Goal: Task Accomplishment & Management: Manage account settings

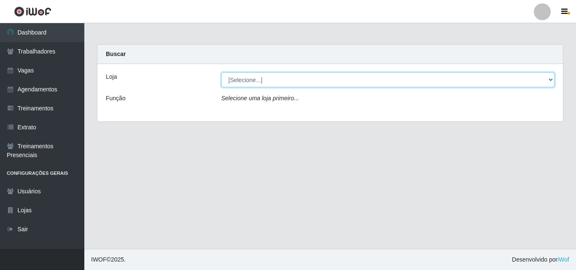
click at [272, 77] on select "[Selecione...] Chinatown Sushimi - [GEOGRAPHIC_DATA]" at bounding box center [388, 80] width 334 height 15
select select "357"
click at [221, 73] on select "[Selecione...] Chinatown Sushimi - [GEOGRAPHIC_DATA]" at bounding box center [388, 80] width 334 height 15
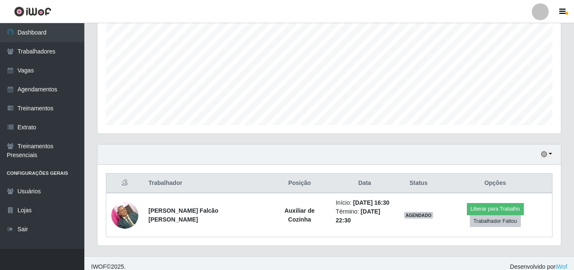
scroll to position [177, 0]
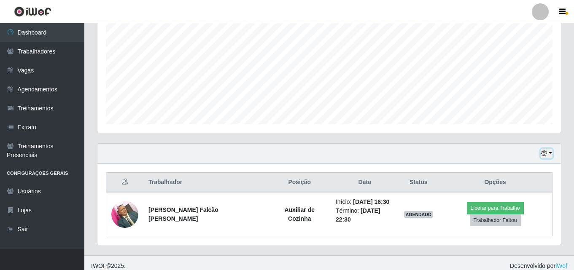
click at [550, 151] on button "button" at bounding box center [547, 154] width 12 height 10
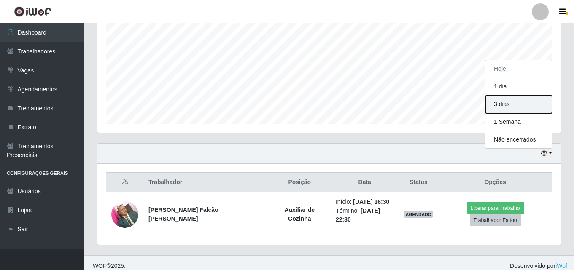
click at [523, 109] on button "3 dias" at bounding box center [519, 105] width 67 height 18
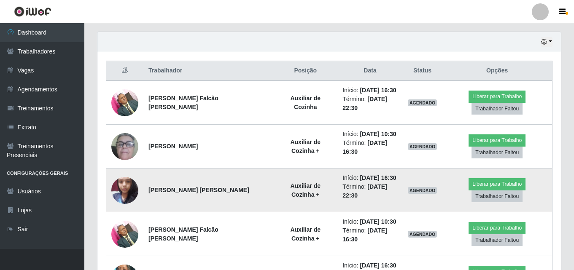
scroll to position [304, 0]
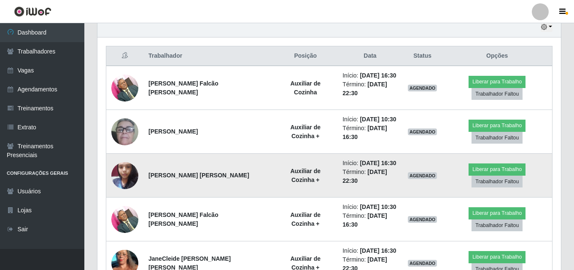
click at [196, 175] on strong "[PERSON_NAME] [PERSON_NAME]" at bounding box center [198, 175] width 101 height 7
click at [129, 175] on img at bounding box center [124, 176] width 27 height 36
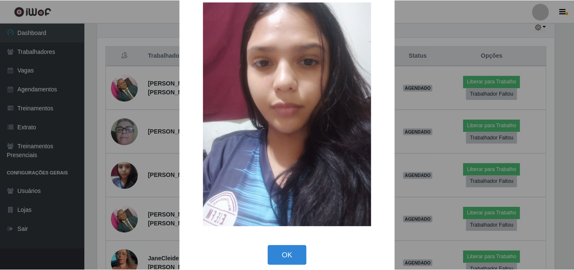
scroll to position [28, 0]
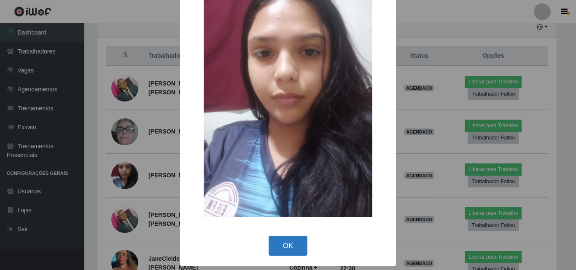
click at [273, 241] on button "OK" at bounding box center [288, 246] width 39 height 20
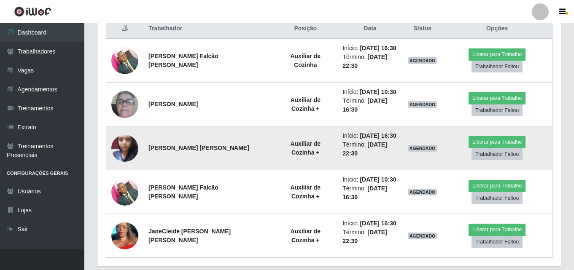
scroll to position [346, 0]
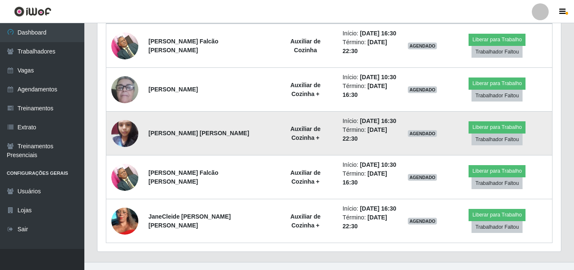
click at [124, 128] on img at bounding box center [124, 134] width 27 height 36
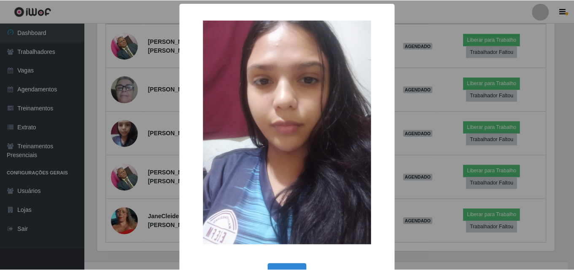
scroll to position [0, 0]
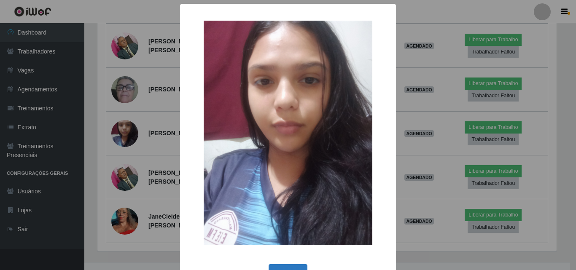
click at [275, 265] on button "OK" at bounding box center [288, 274] width 39 height 20
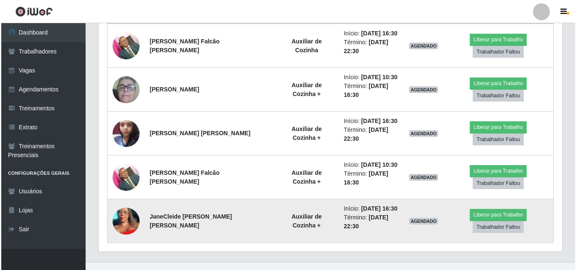
scroll to position [359, 0]
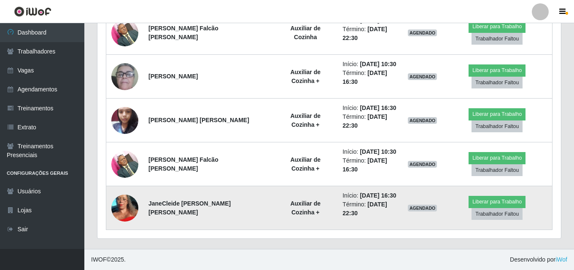
click at [124, 211] on img at bounding box center [124, 208] width 27 height 60
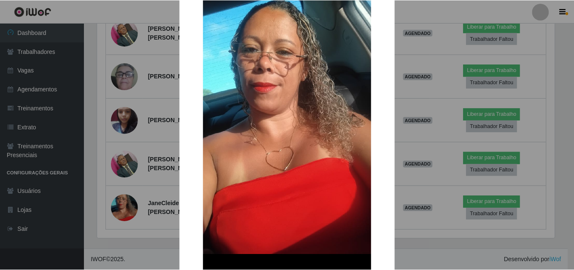
scroll to position [84, 0]
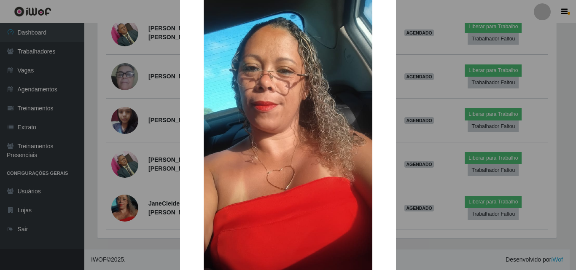
click at [193, 132] on div "×" at bounding box center [288, 124] width 199 height 392
click at [157, 141] on div "× OK Cancel" at bounding box center [288, 135] width 576 height 270
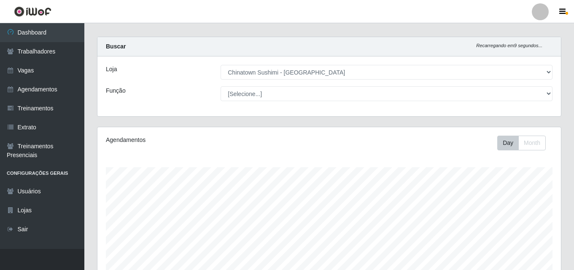
scroll to position [0, 0]
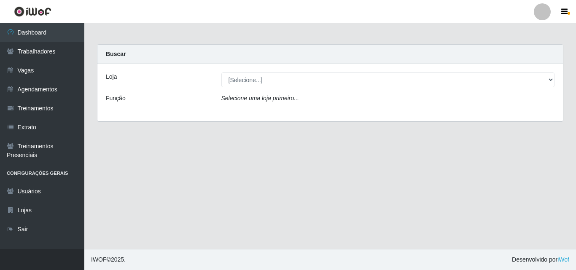
click at [294, 99] on icon "Selecione uma loja primeiro..." at bounding box center [260, 98] width 78 height 7
drag, startPoint x: 280, startPoint y: 95, endPoint x: 278, endPoint y: 100, distance: 4.9
click at [279, 98] on icon "Selecione uma loja primeiro..." at bounding box center [260, 98] width 78 height 7
click at [272, 101] on icon "Selecione uma loja primeiro..." at bounding box center [260, 98] width 78 height 7
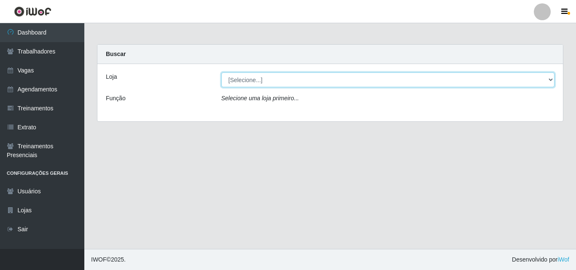
click at [272, 82] on select "[Selecione...] Chinatown Sushimi - [GEOGRAPHIC_DATA]" at bounding box center [388, 80] width 334 height 15
select select "357"
click at [221, 73] on select "[Selecione...] Chinatown Sushimi - [GEOGRAPHIC_DATA]" at bounding box center [388, 80] width 334 height 15
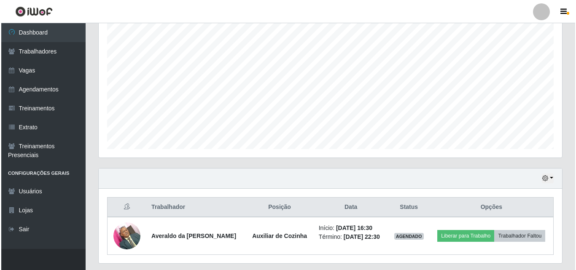
scroll to position [177, 0]
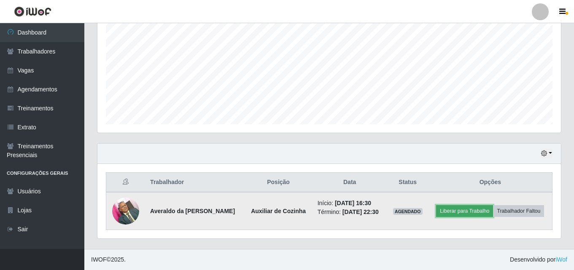
click at [463, 212] on button "Liberar para Trabalho" at bounding box center [464, 211] width 57 height 12
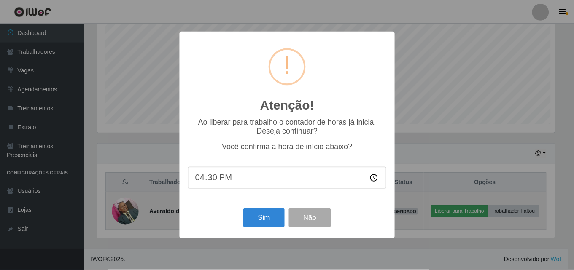
scroll to position [175, 459]
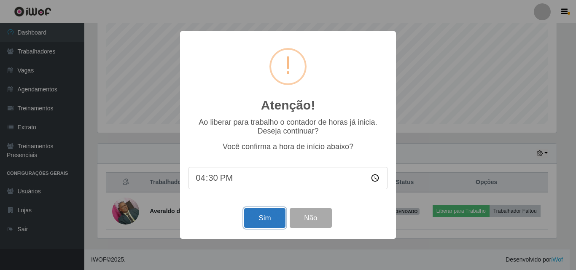
click at [268, 217] on button "Sim" at bounding box center [264, 218] width 41 height 20
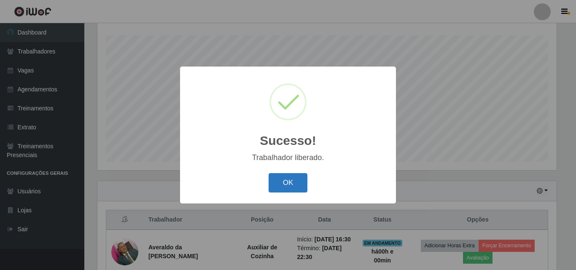
click at [291, 181] on button "OK" at bounding box center [288, 183] width 39 height 20
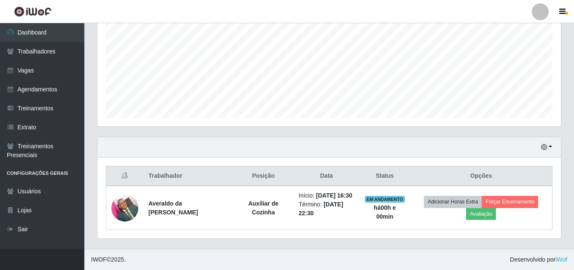
scroll to position [192, 0]
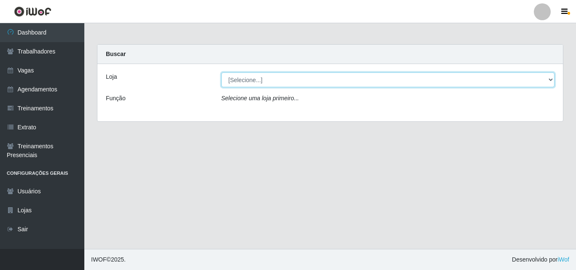
click at [266, 87] on select "[Selecione...] Chinatown Sushimi - [GEOGRAPHIC_DATA]" at bounding box center [388, 80] width 334 height 15
select select "357"
click at [221, 73] on select "[Selecione...] Chinatown Sushimi - [GEOGRAPHIC_DATA]" at bounding box center [388, 80] width 334 height 15
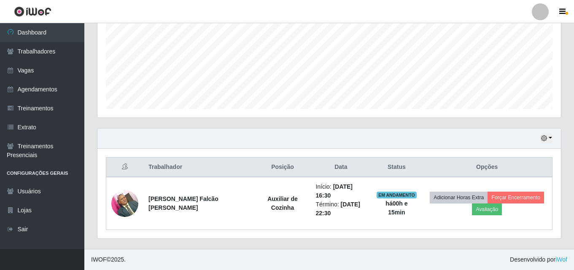
scroll to position [175, 464]
click at [547, 138] on icon "button" at bounding box center [544, 138] width 6 height 6
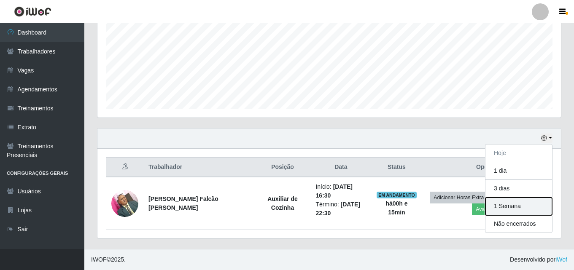
click at [509, 202] on button "1 Semana" at bounding box center [519, 207] width 67 height 18
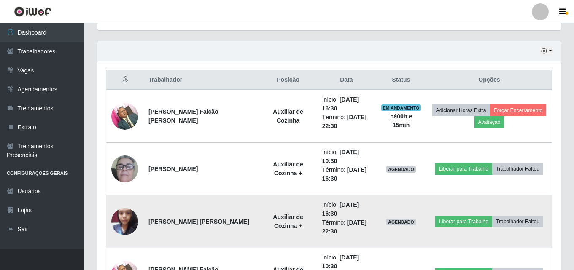
scroll to position [361, 0]
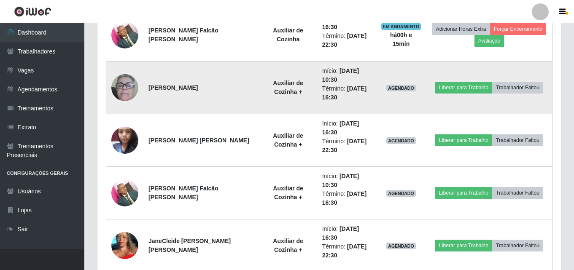
click at [126, 86] on img at bounding box center [124, 88] width 27 height 56
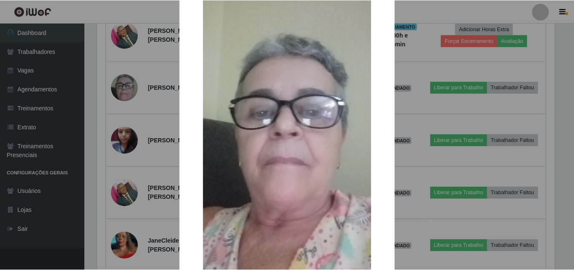
scroll to position [151, 0]
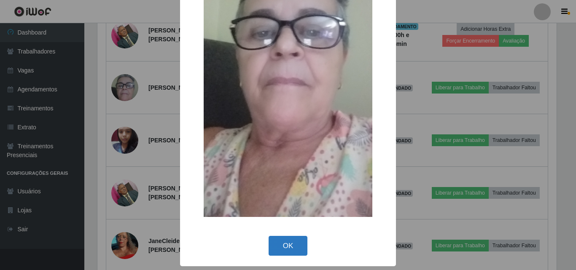
click at [279, 238] on button "OK" at bounding box center [288, 246] width 39 height 20
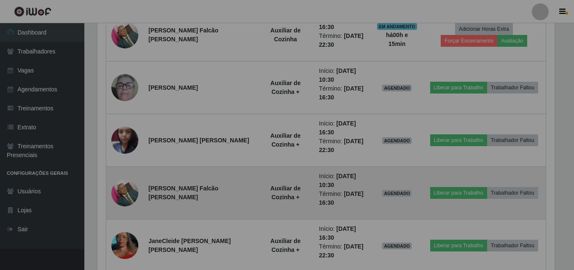
scroll to position [175, 464]
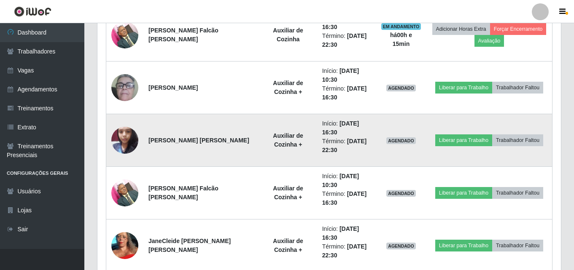
click at [130, 139] on img at bounding box center [124, 140] width 27 height 36
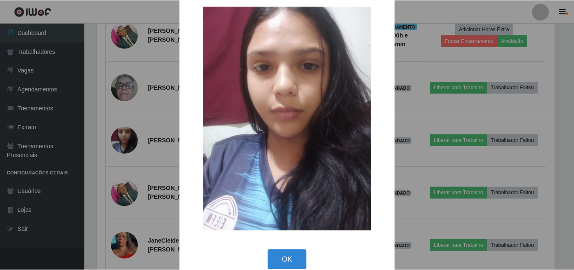
scroll to position [28, 0]
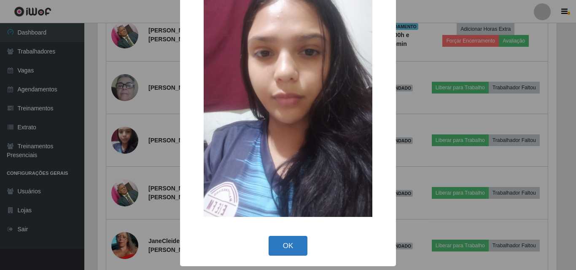
click at [292, 239] on button "OK" at bounding box center [288, 246] width 39 height 20
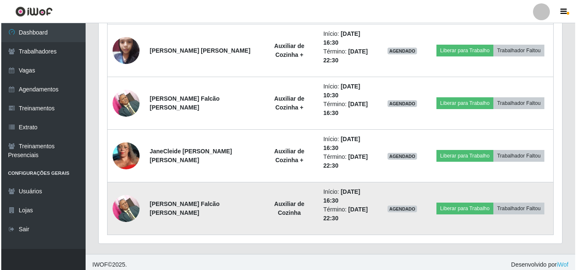
scroll to position [456, 0]
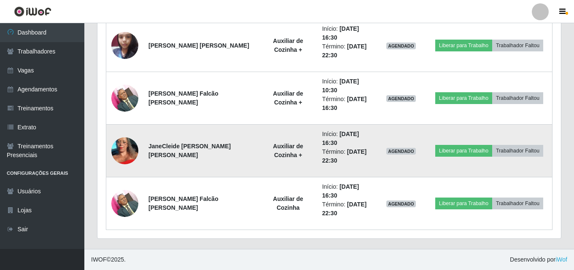
click at [122, 150] on img at bounding box center [124, 151] width 27 height 60
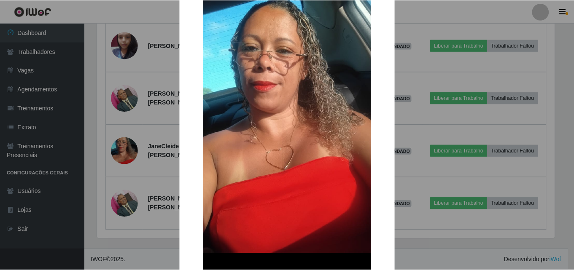
scroll to position [178, 0]
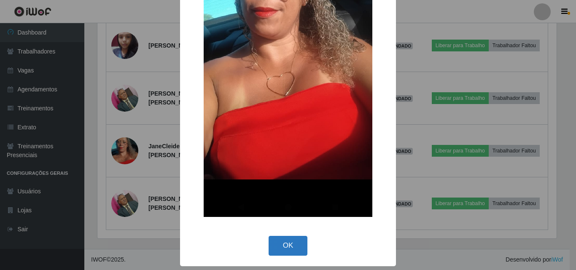
click at [292, 246] on button "OK" at bounding box center [288, 246] width 39 height 20
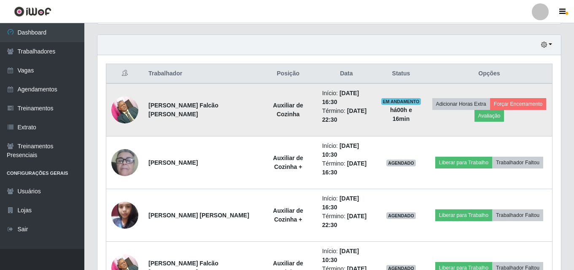
scroll to position [203, 0]
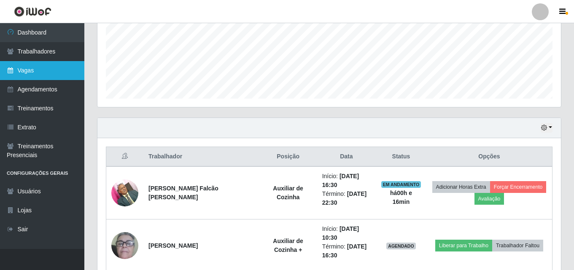
click at [35, 64] on link "Vagas" at bounding box center [42, 70] width 84 height 19
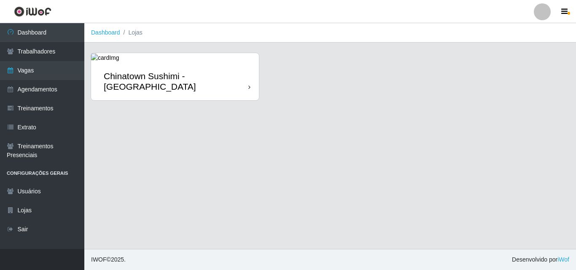
click at [118, 71] on div "Chinatown Sushimi - [GEOGRAPHIC_DATA]" at bounding box center [176, 81] width 145 height 21
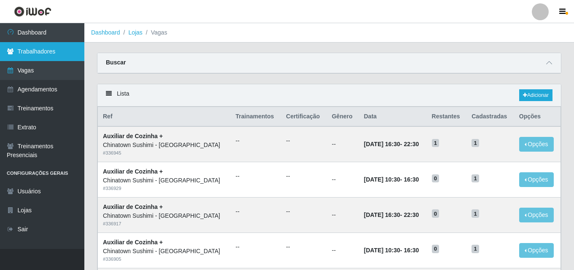
click at [59, 49] on link "Trabalhadores" at bounding box center [42, 51] width 84 height 19
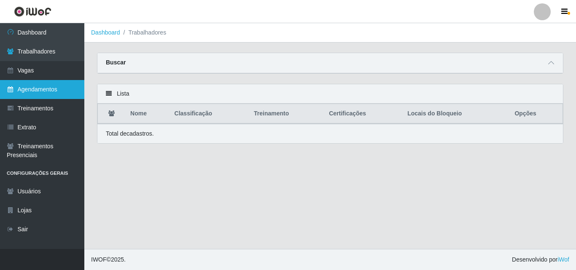
click at [40, 88] on link "Agendamentos" at bounding box center [42, 89] width 84 height 19
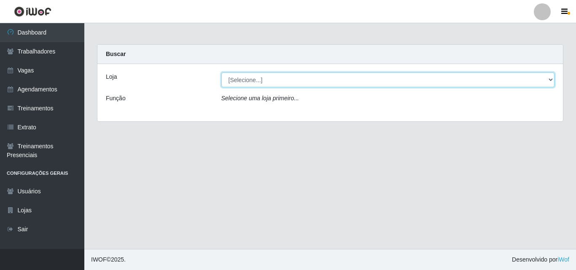
click at [232, 76] on select "[Selecione...] Chinatown Sushimi - [GEOGRAPHIC_DATA]" at bounding box center [388, 80] width 334 height 15
select select "357"
click at [221, 73] on select "[Selecione...] Chinatown Sushimi - [GEOGRAPHIC_DATA]" at bounding box center [388, 80] width 334 height 15
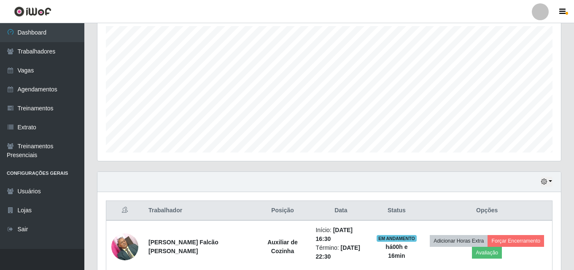
scroll to position [192, 0]
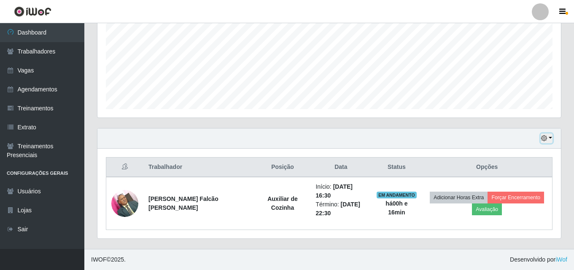
click at [544, 138] on icon "button" at bounding box center [544, 138] width 6 height 6
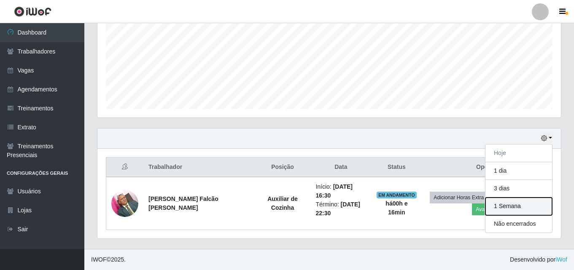
click at [511, 213] on button "1 Semana" at bounding box center [519, 207] width 67 height 18
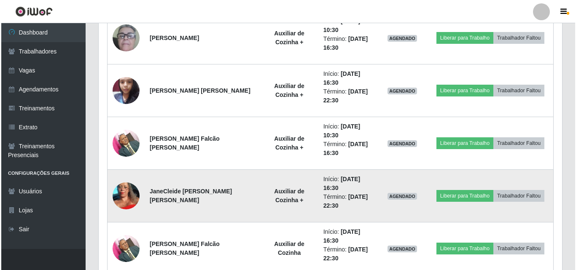
scroll to position [329, 0]
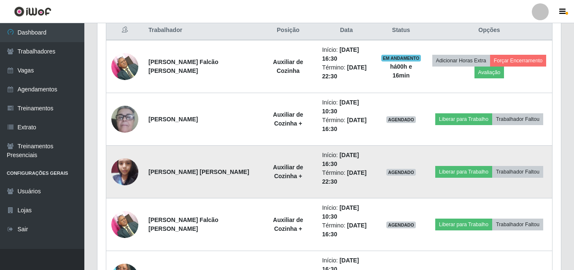
click at [129, 163] on img at bounding box center [124, 172] width 27 height 36
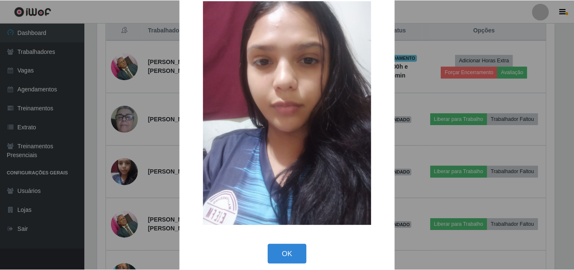
scroll to position [28, 0]
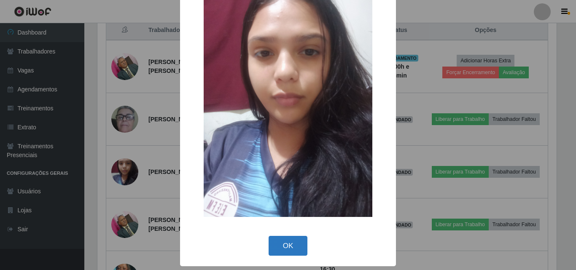
click at [286, 240] on button "OK" at bounding box center [288, 246] width 39 height 20
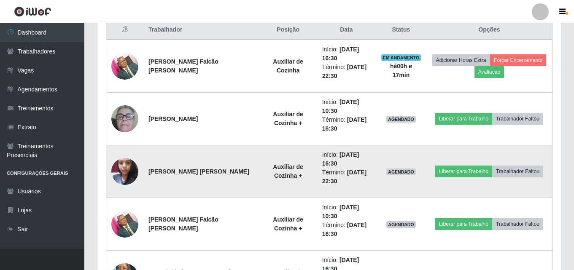
scroll to position [329, 0]
